Goal: Information Seeking & Learning: Learn about a topic

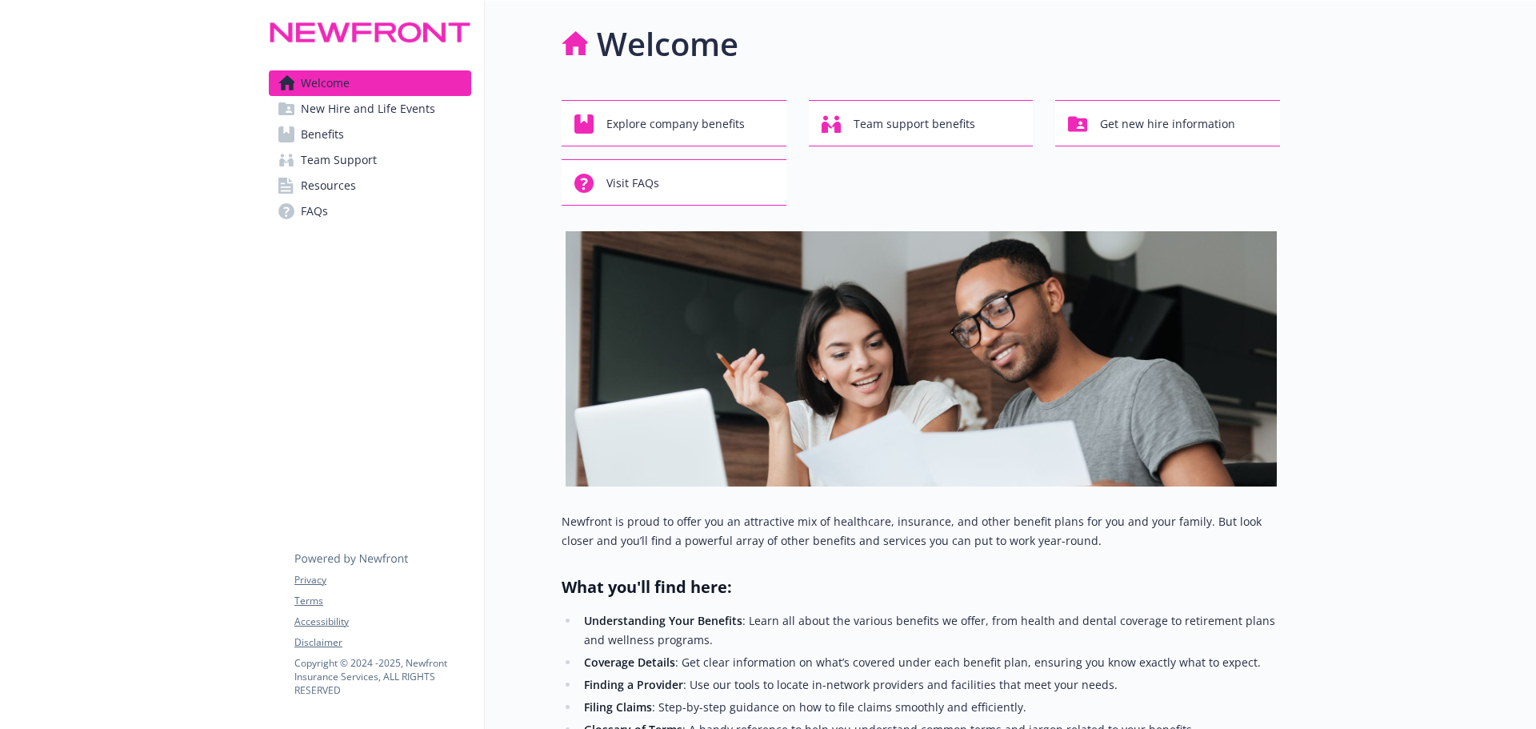
click at [336, 138] on span "Benefits" at bounding box center [322, 135] width 43 height 26
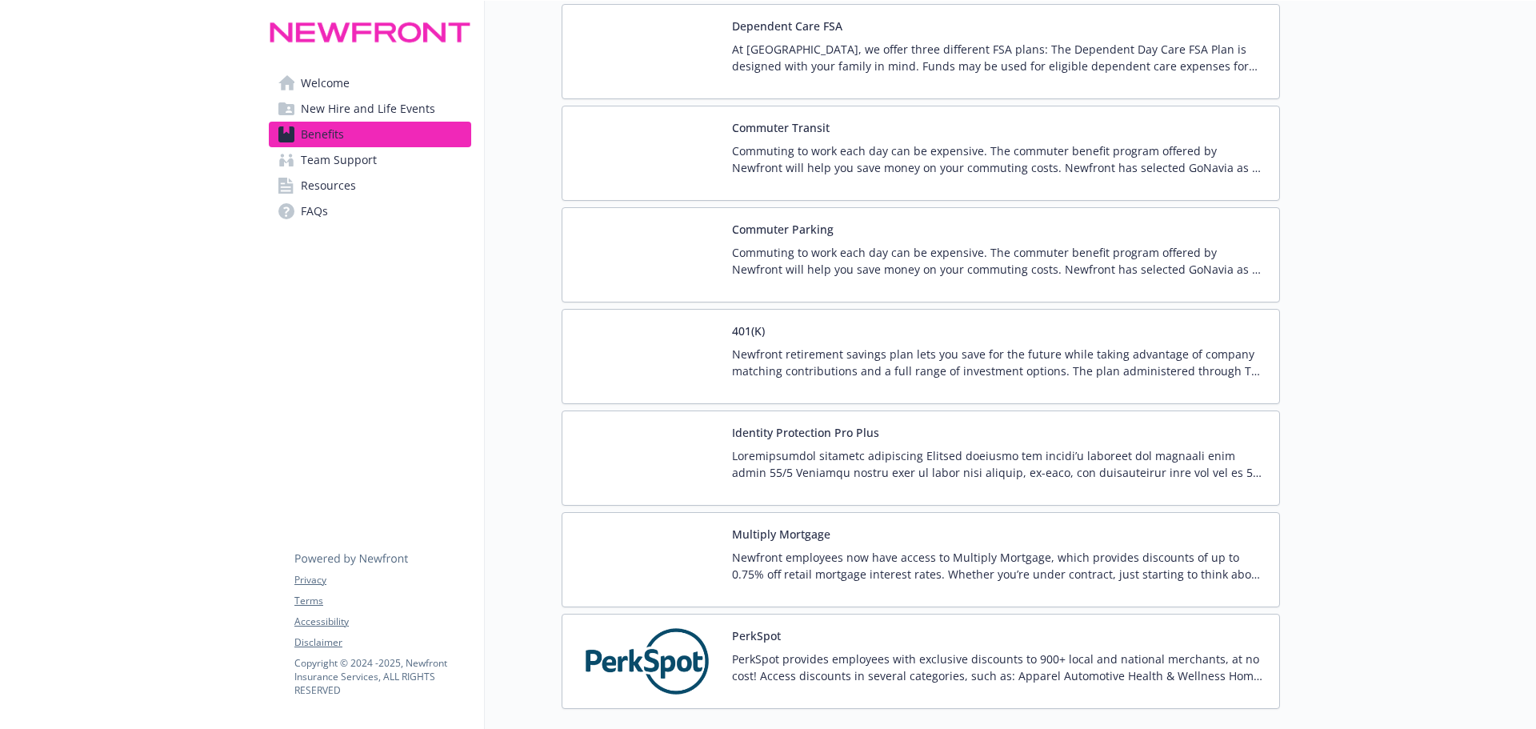
scroll to position [2959, 0]
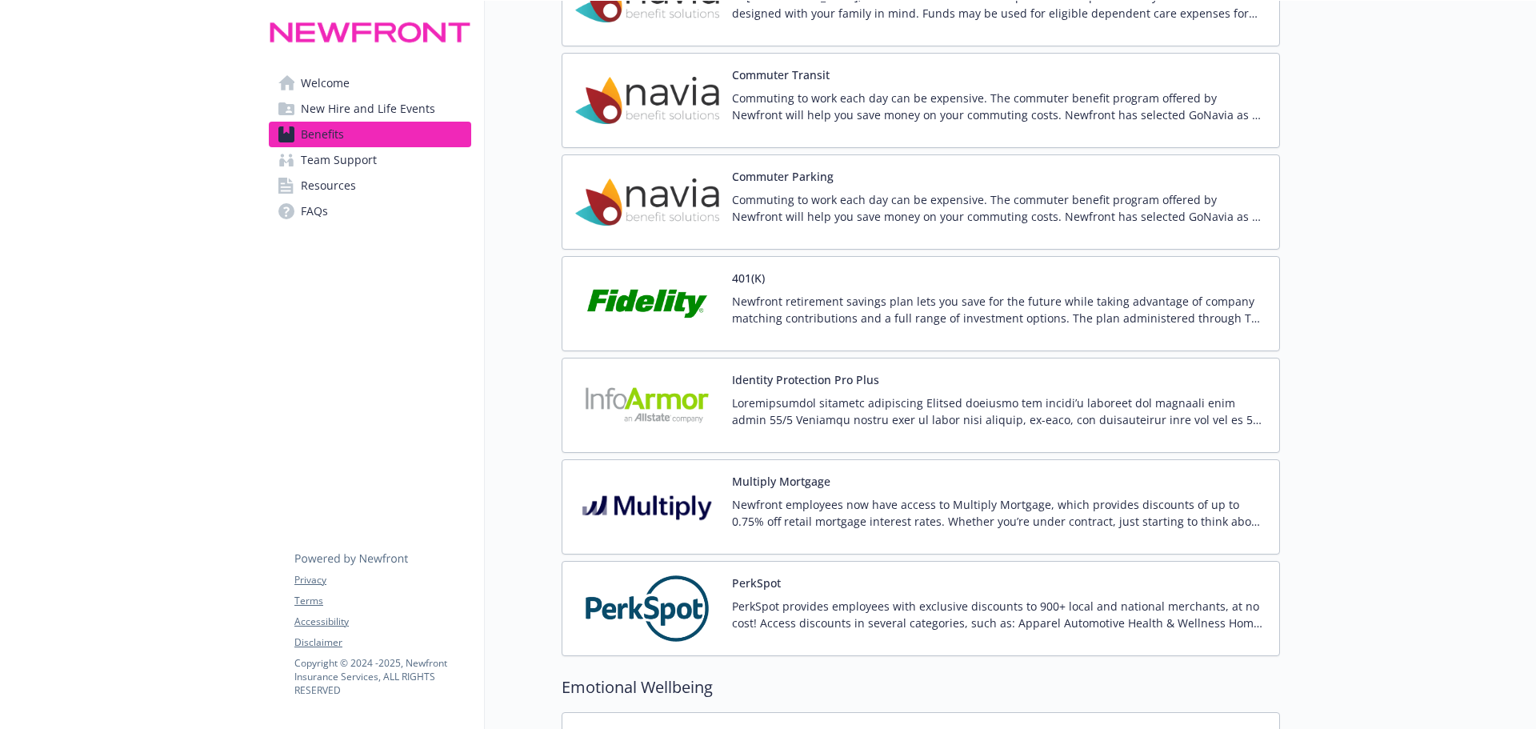
click at [849, 306] on p "Newfront retirement savings plan lets you save for the future while taking adva…" at bounding box center [999, 310] width 534 height 34
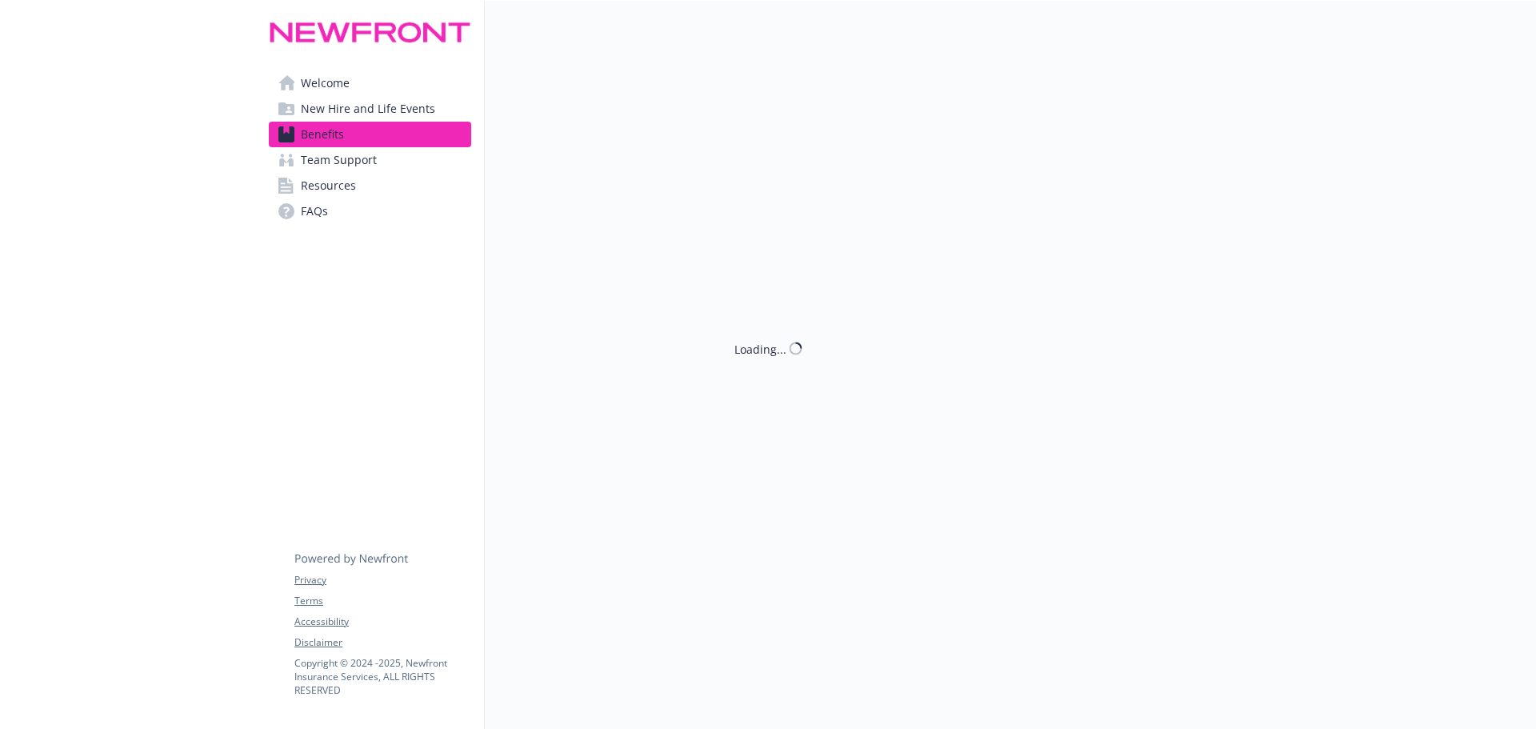
scroll to position [2959, 0]
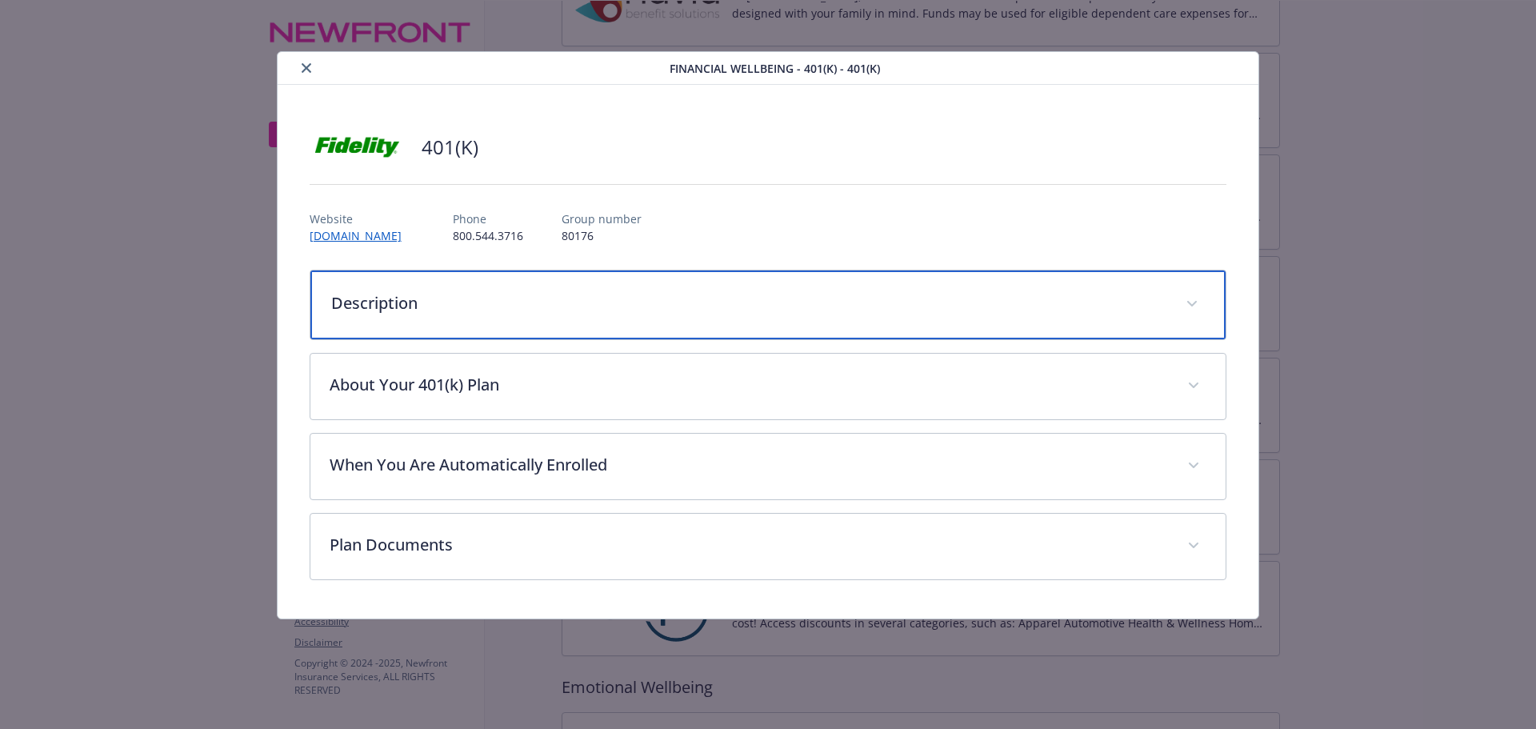
click at [1192, 300] on span "details for plan Financial Wellbeing - 401(K) - 401(k)" at bounding box center [1192, 304] width 26 height 26
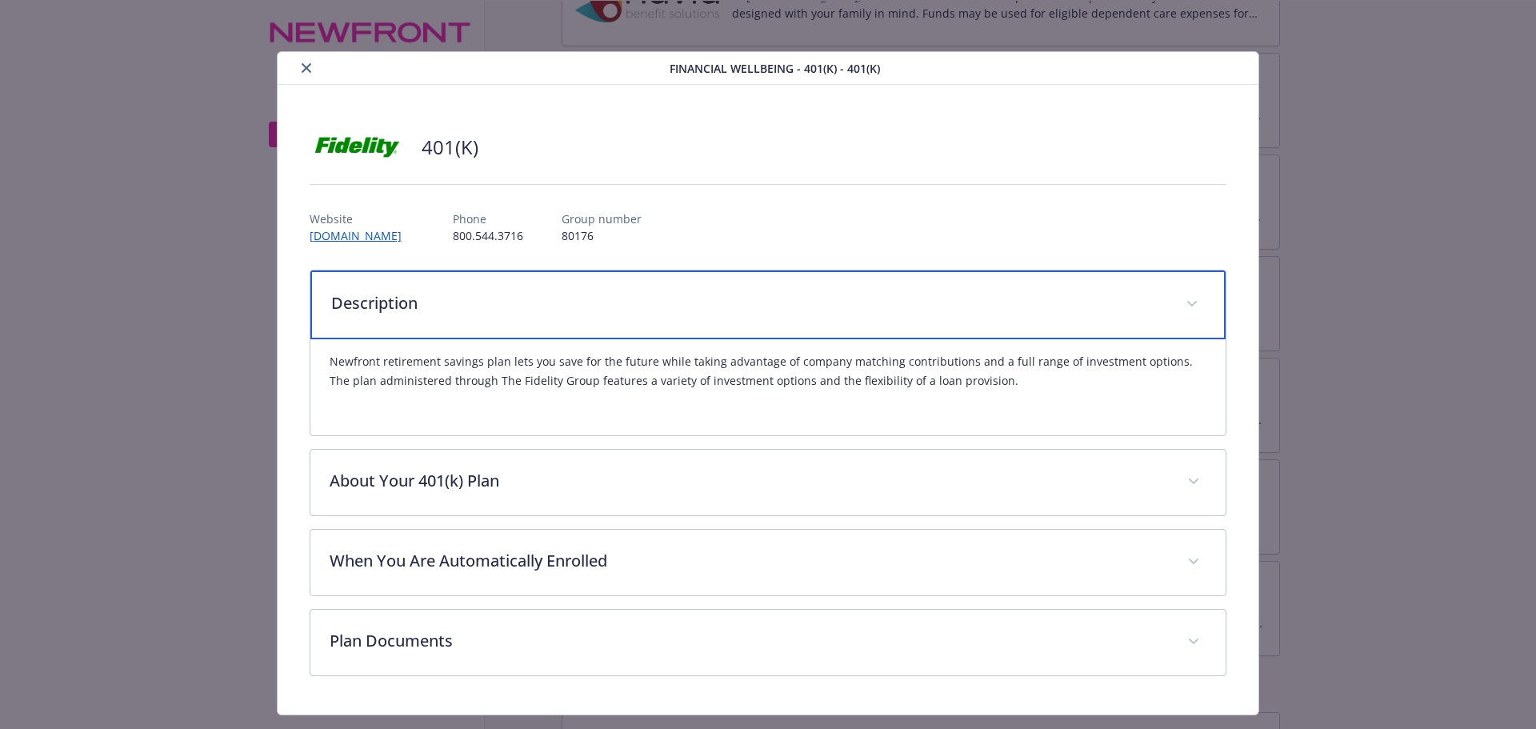
scroll to position [38, 0]
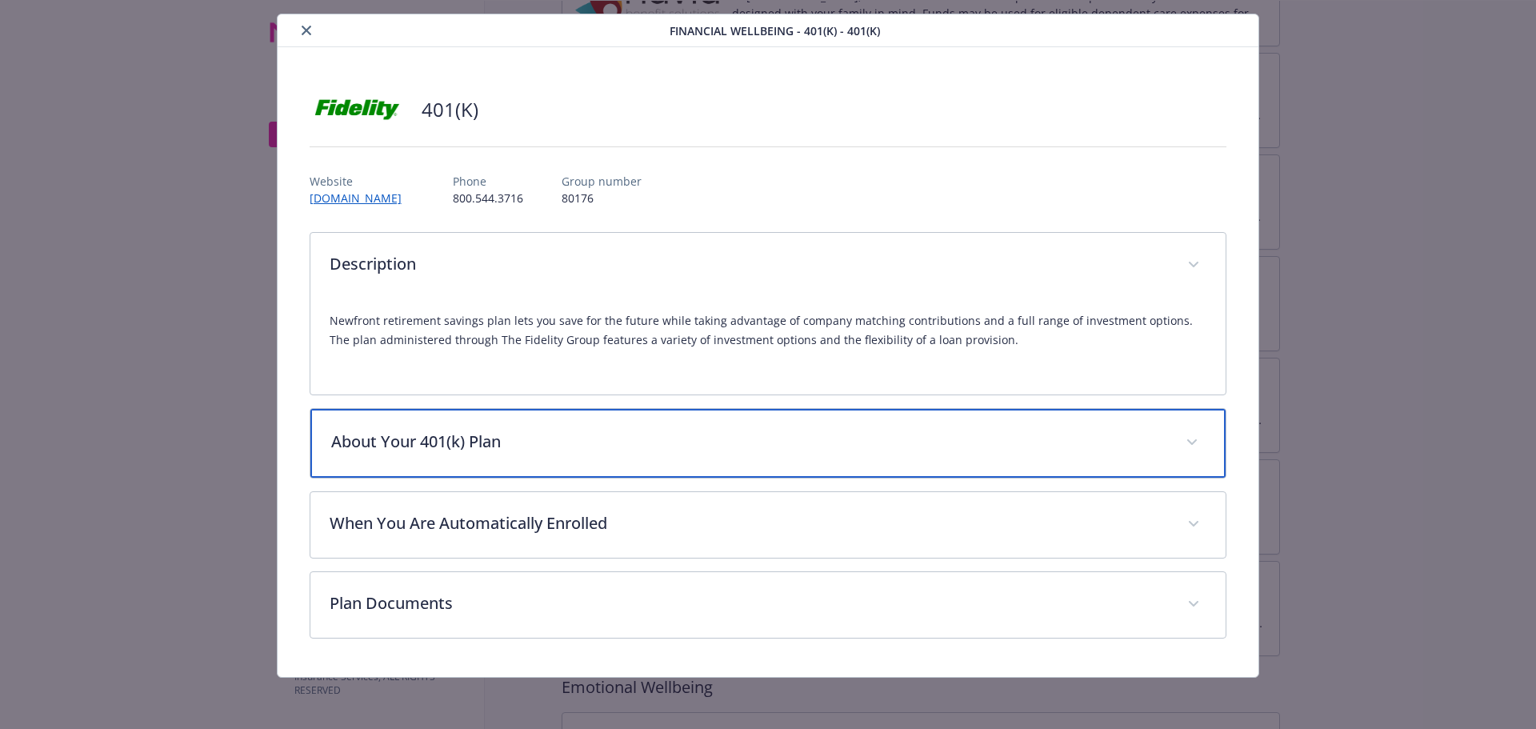
click at [1182, 440] on span "details for plan Financial Wellbeing - 401(K) - 401(k)" at bounding box center [1192, 442] width 26 height 26
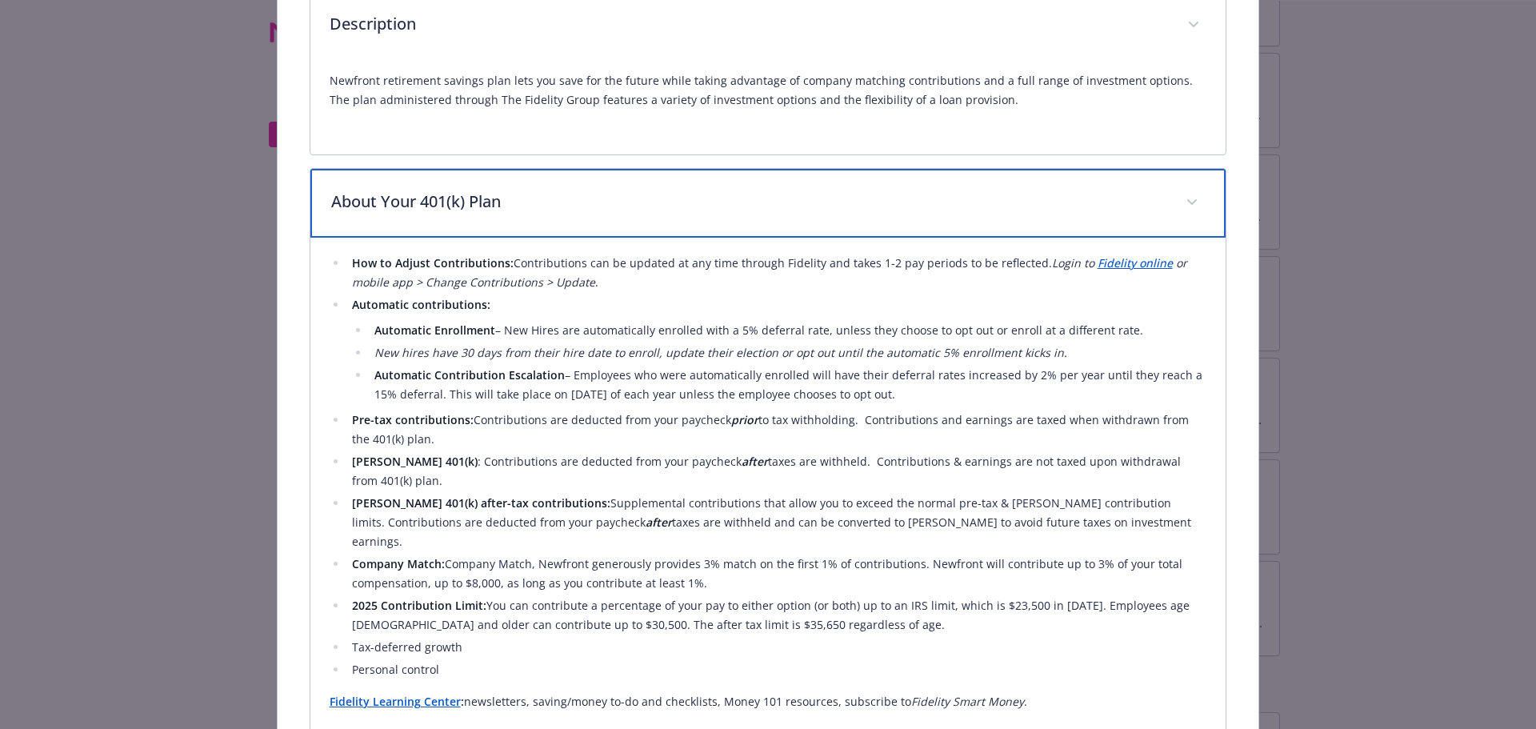
scroll to position [357, 0]
